Goal: Information Seeking & Learning: Understand process/instructions

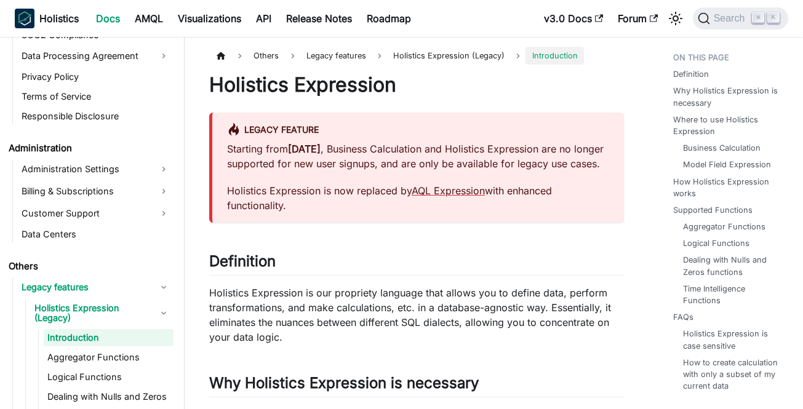
scroll to position [1553, 0]
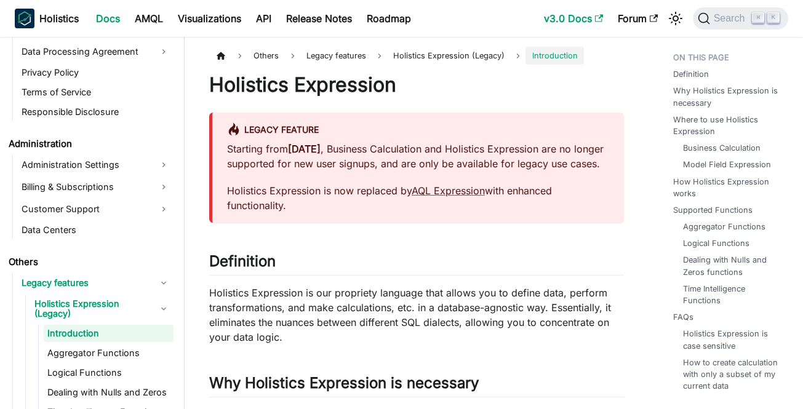
click at [568, 19] on link "v3.0 Docs" at bounding box center [574, 19] width 74 height 20
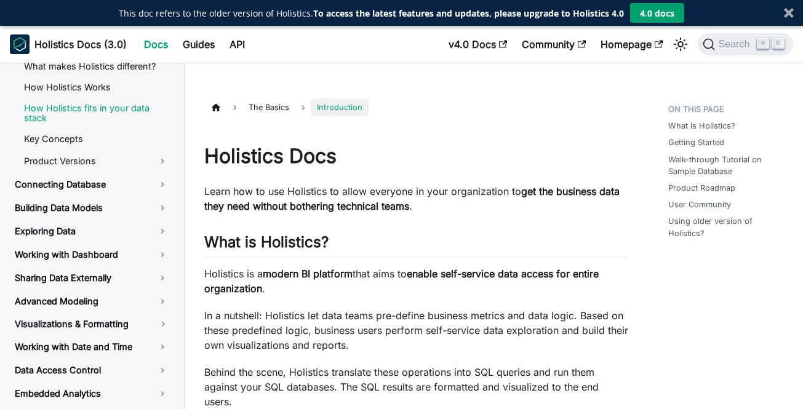
scroll to position [64, 0]
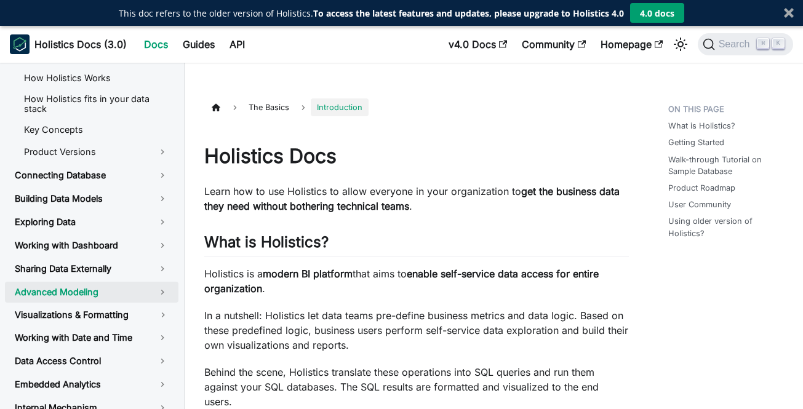
click at [76, 287] on link "Advanced Modeling" at bounding box center [92, 292] width 174 height 21
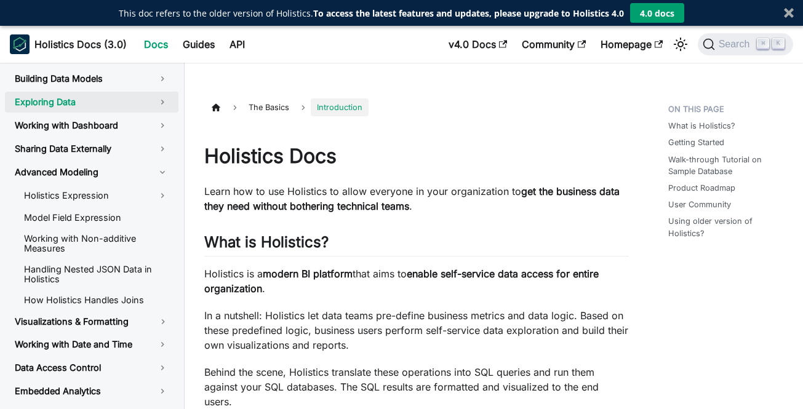
scroll to position [186, 0]
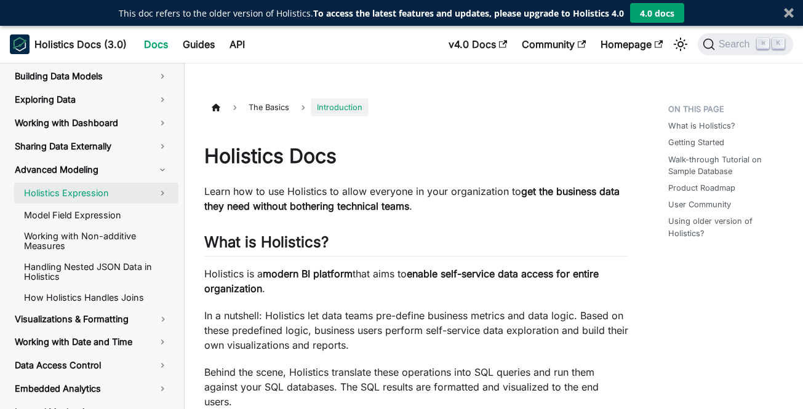
click at [94, 185] on link "Holistics Expression" at bounding box center [96, 193] width 164 height 21
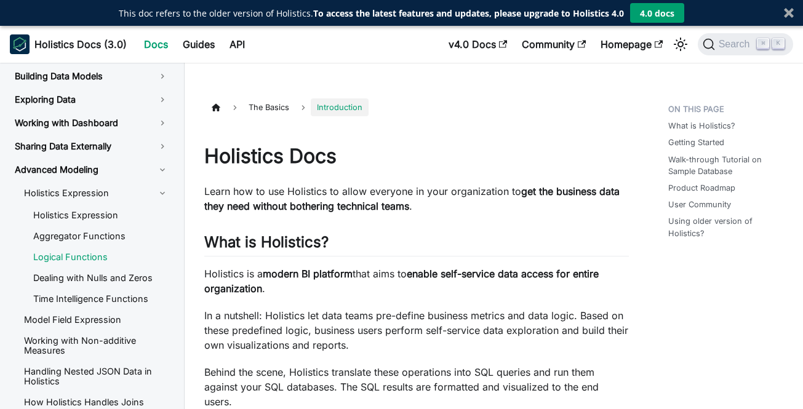
click at [92, 249] on link "Logical Functions" at bounding box center [100, 257] width 155 height 18
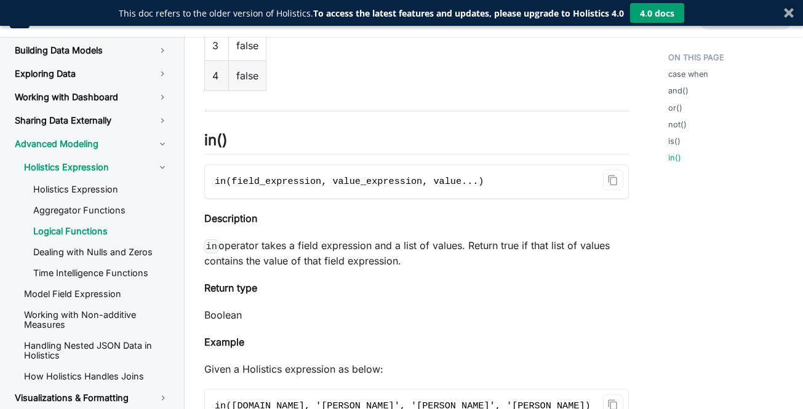
scroll to position [3246, 0]
